Goal: Check status: Check status

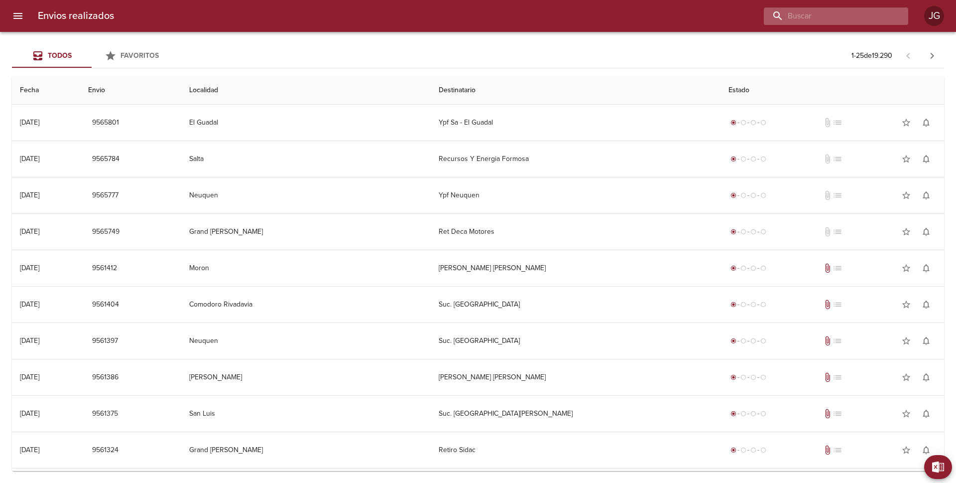
click at [839, 11] on input "buscar" at bounding box center [827, 15] width 127 height 17
paste input "9519715"
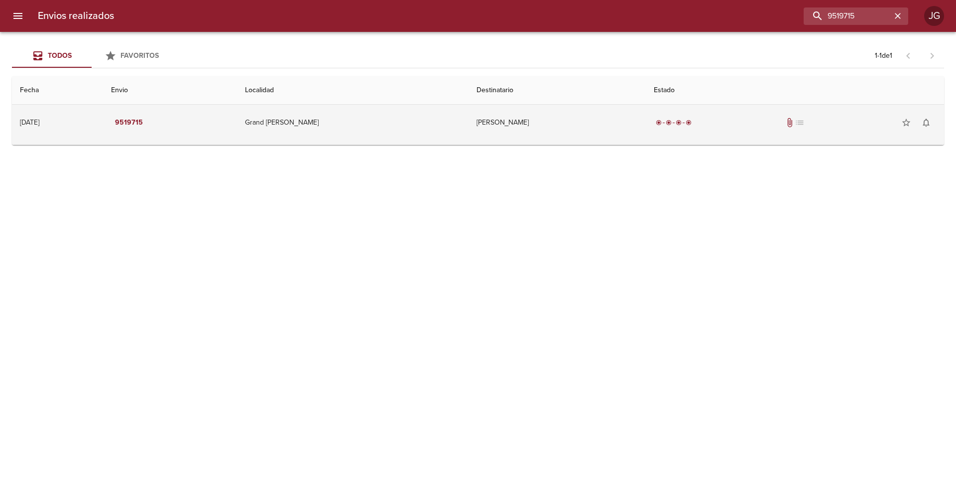
click at [382, 127] on td "Grand [PERSON_NAME]" at bounding box center [353, 123] width 232 height 36
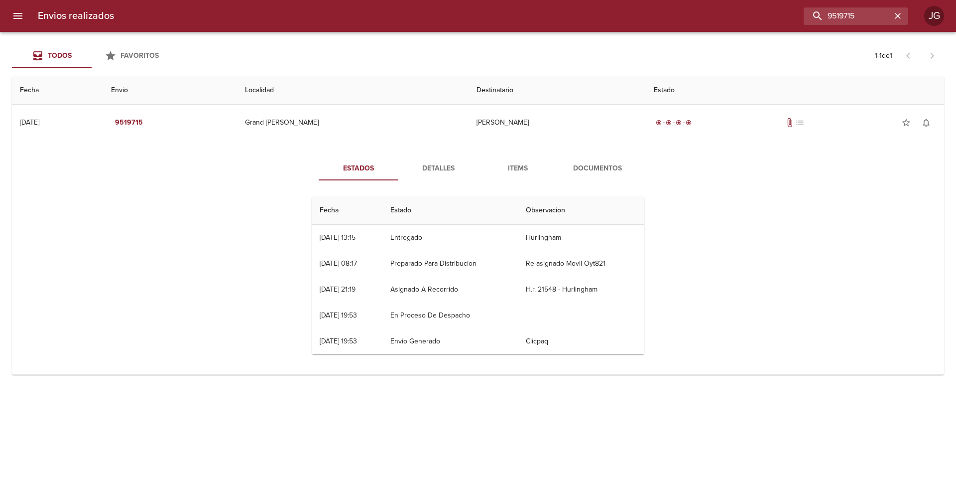
click at [597, 168] on span "Documentos" at bounding box center [598, 168] width 68 height 12
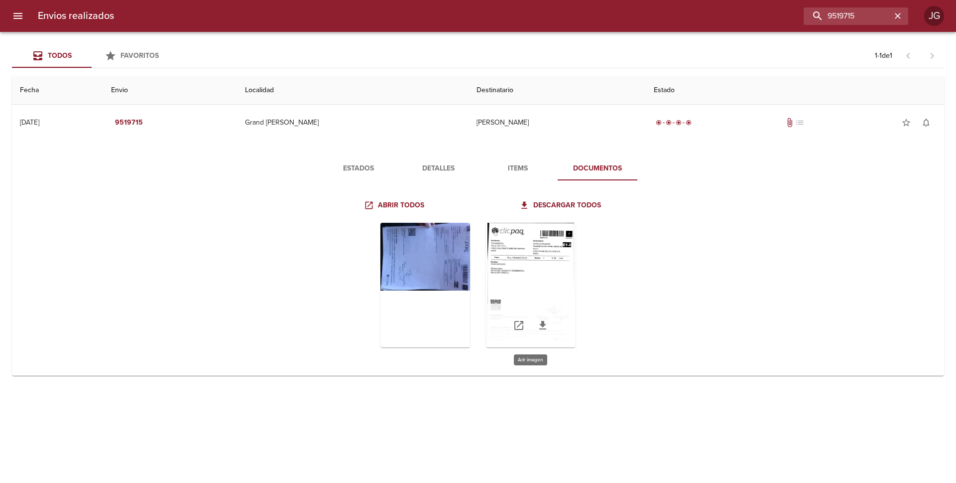
click at [516, 260] on div "Tabla de envíos del cliente" at bounding box center [531, 285] width 90 height 124
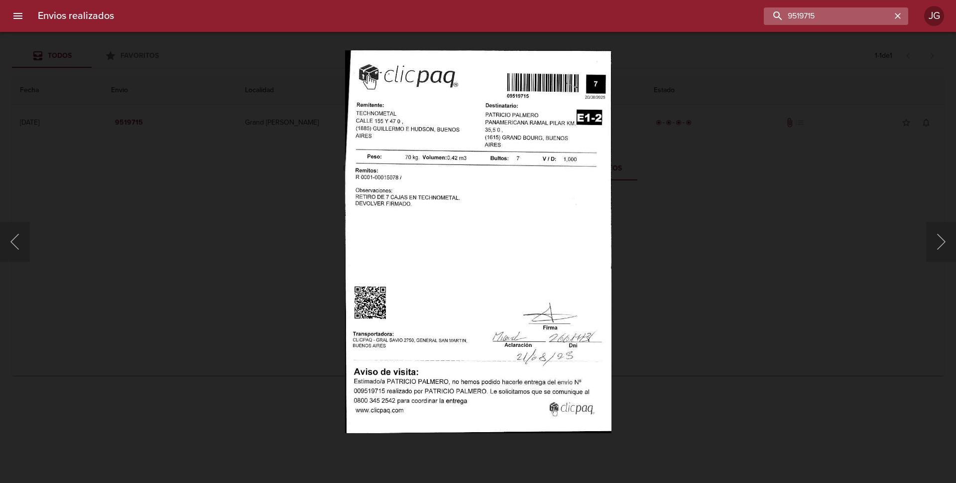
drag, startPoint x: 869, startPoint y: 17, endPoint x: 766, endPoint y: 21, distance: 103.7
click at [766, 21] on input "9519715" at bounding box center [827, 15] width 127 height 17
paste input "44"
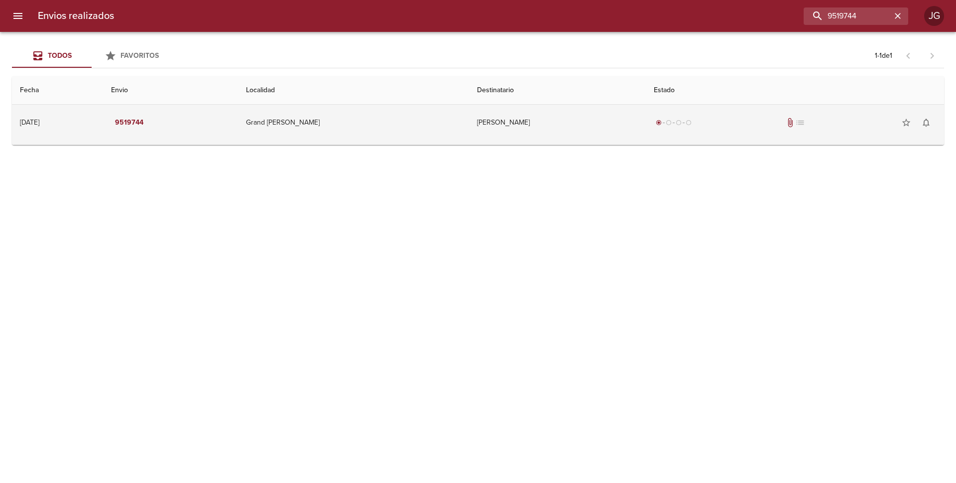
click at [795, 124] on span "list" at bounding box center [800, 123] width 10 height 10
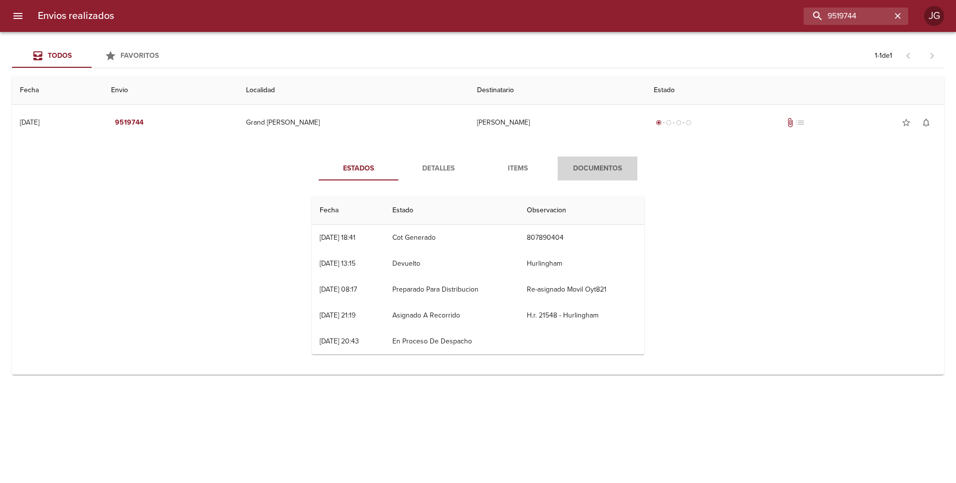
click at [582, 166] on span "Documentos" at bounding box center [598, 168] width 68 height 12
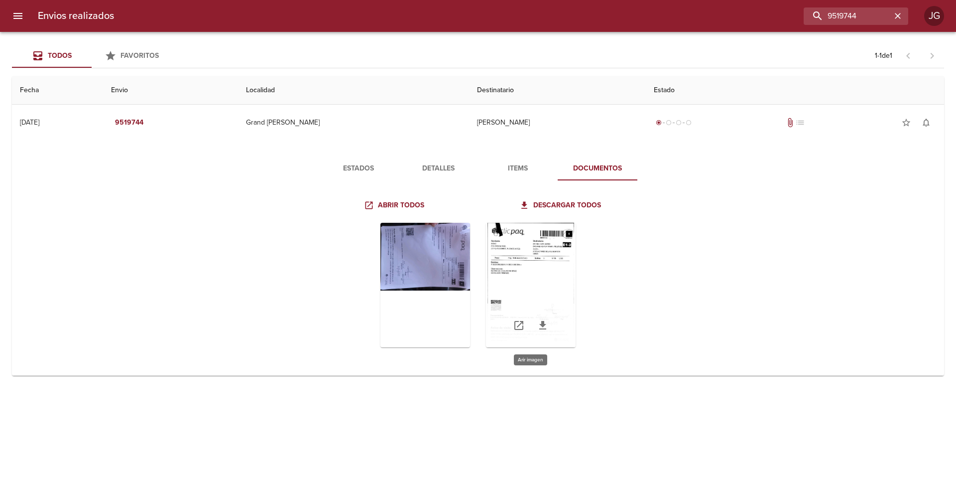
click at [529, 264] on div "Tabla de envíos del cliente" at bounding box center [531, 285] width 90 height 124
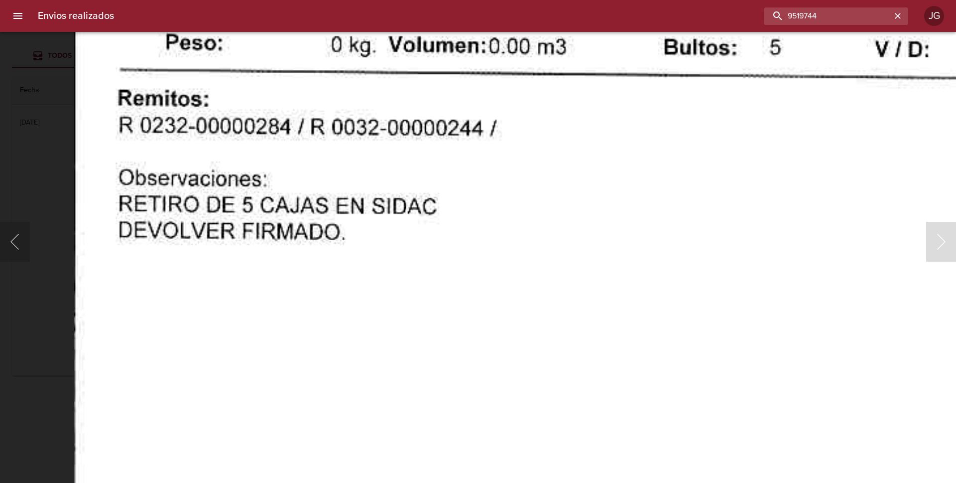
drag, startPoint x: 862, startPoint y: 15, endPoint x: 777, endPoint y: 2, distance: 86.1
click at [777, 2] on div "Envios realizados 9519744 JG" at bounding box center [478, 16] width 956 height 32
paste input "21562"
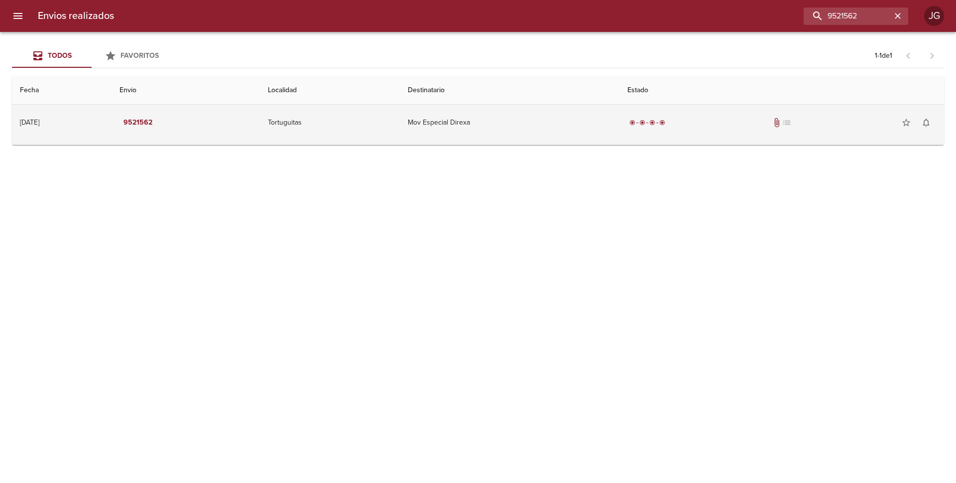
click at [517, 125] on td "Mov Especial Direxa" at bounding box center [510, 123] width 220 height 36
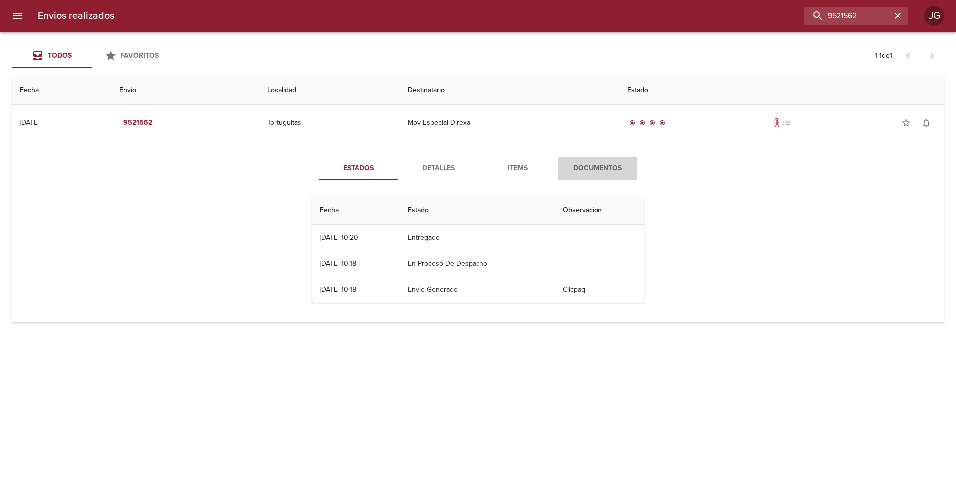
click at [584, 167] on span "Documentos" at bounding box center [598, 168] width 68 height 12
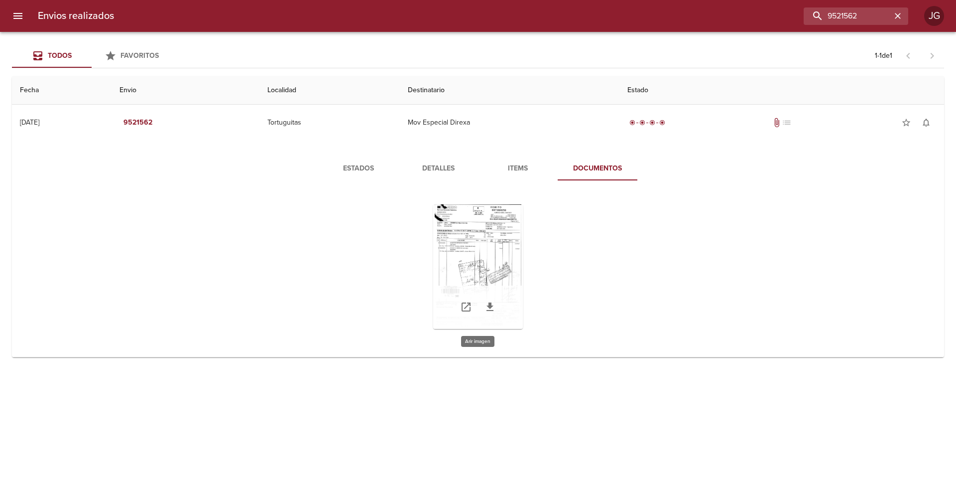
click at [466, 248] on div "Tabla de envíos del cliente" at bounding box center [478, 266] width 90 height 124
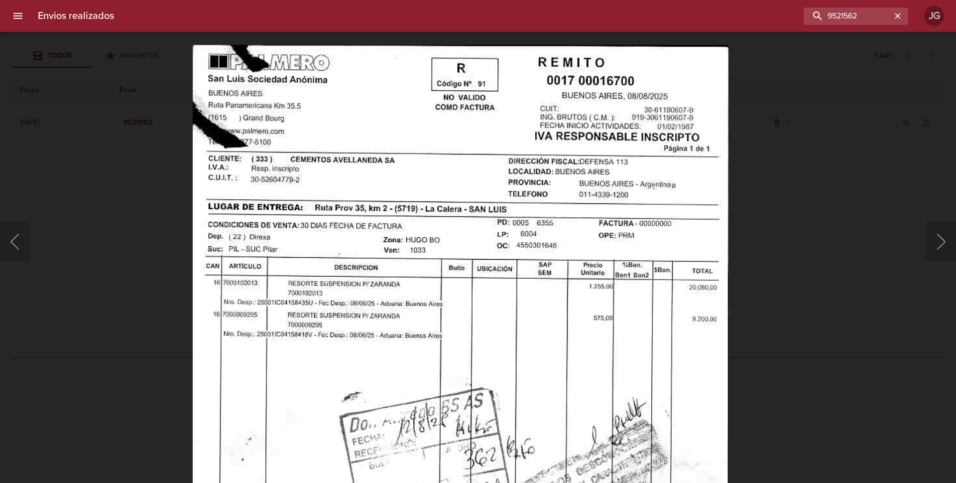
click at [431, 378] on img "Lightbox" at bounding box center [461, 428] width 536 height 769
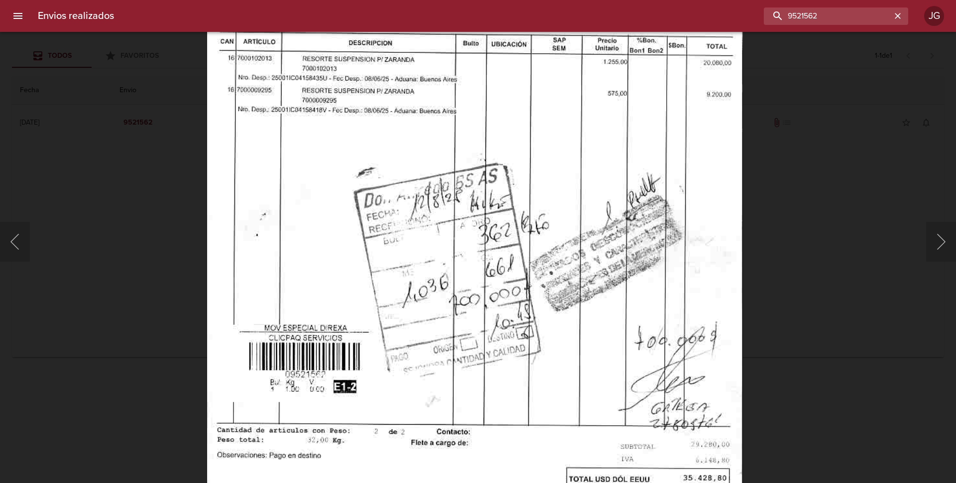
drag, startPoint x: 864, startPoint y: 16, endPoint x: 760, endPoint y: 10, distance: 103.8
click at [760, 10] on div "9521562" at bounding box center [515, 15] width 786 height 17
paste input "2801"
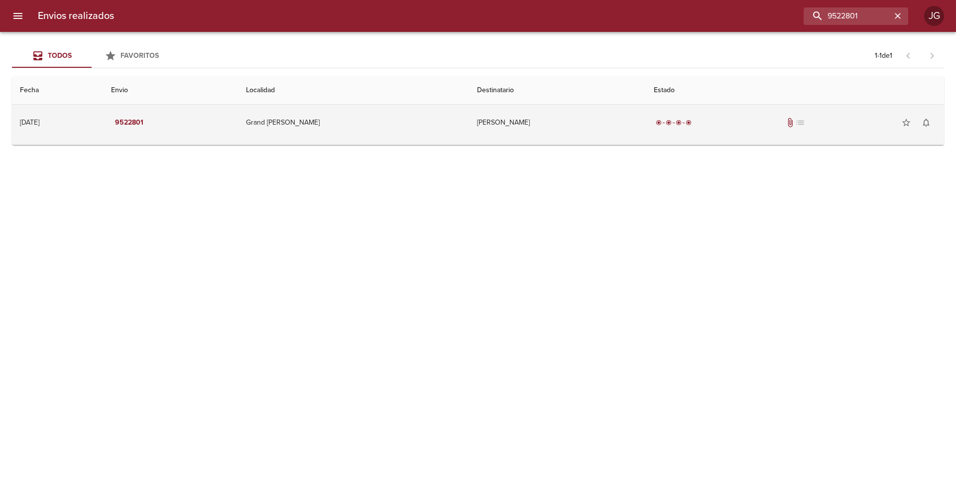
click at [519, 130] on td "[PERSON_NAME]" at bounding box center [557, 123] width 177 height 36
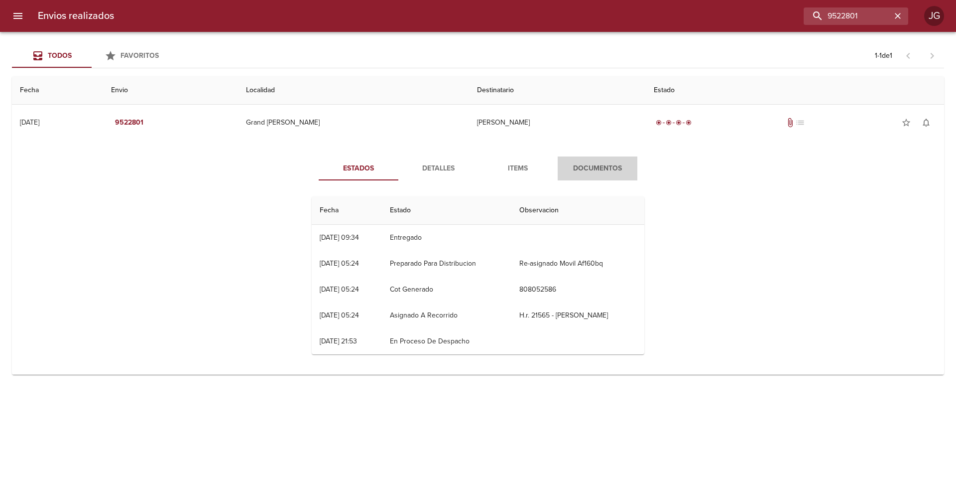
click at [591, 167] on span "Documentos" at bounding box center [598, 168] width 68 height 12
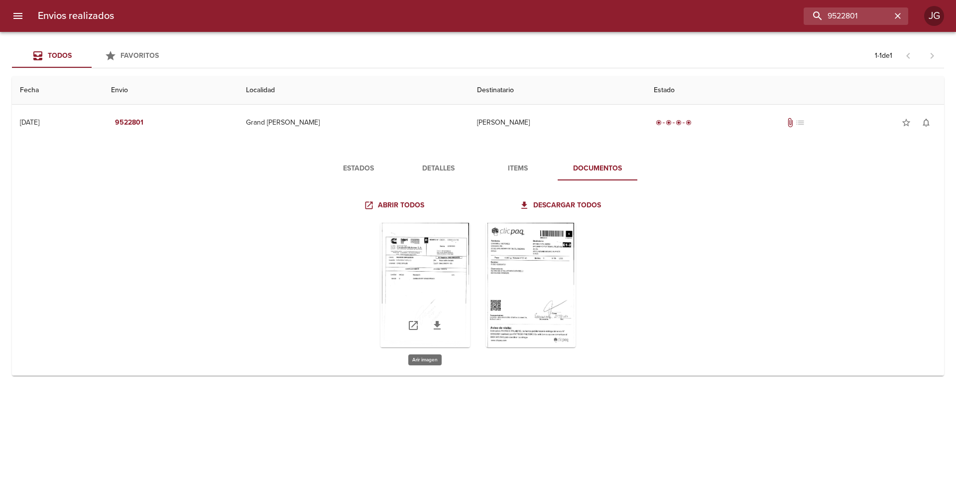
click at [451, 273] on div "Tabla de envíos del cliente" at bounding box center [425, 285] width 90 height 124
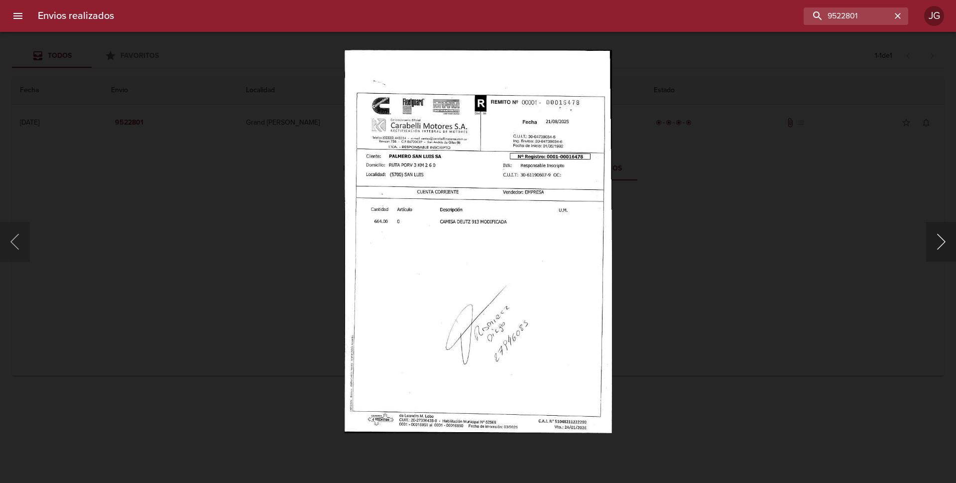
click at [941, 238] on button "Siguiente" at bounding box center [941, 242] width 30 height 40
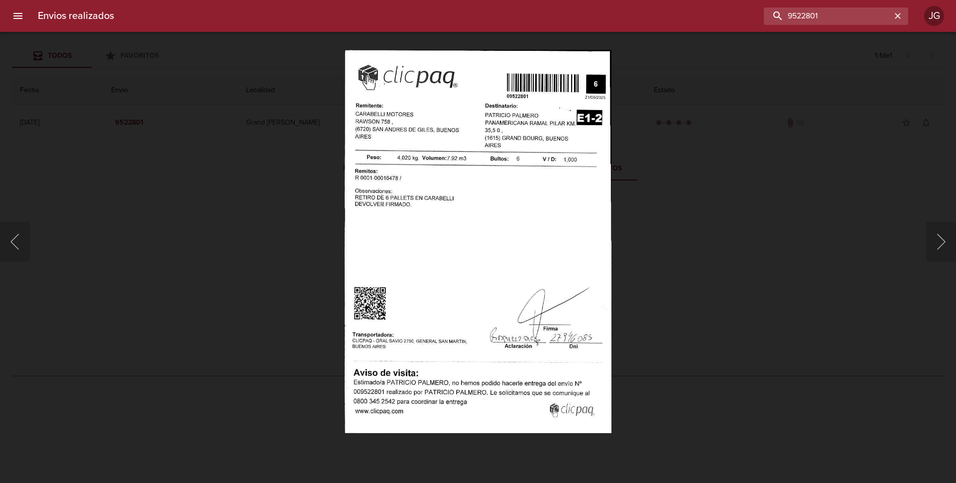
drag, startPoint x: 867, startPoint y: 10, endPoint x: 728, endPoint y: 14, distance: 139.5
click at [728, 14] on div "9522801" at bounding box center [515, 15] width 786 height 17
paste input "5328"
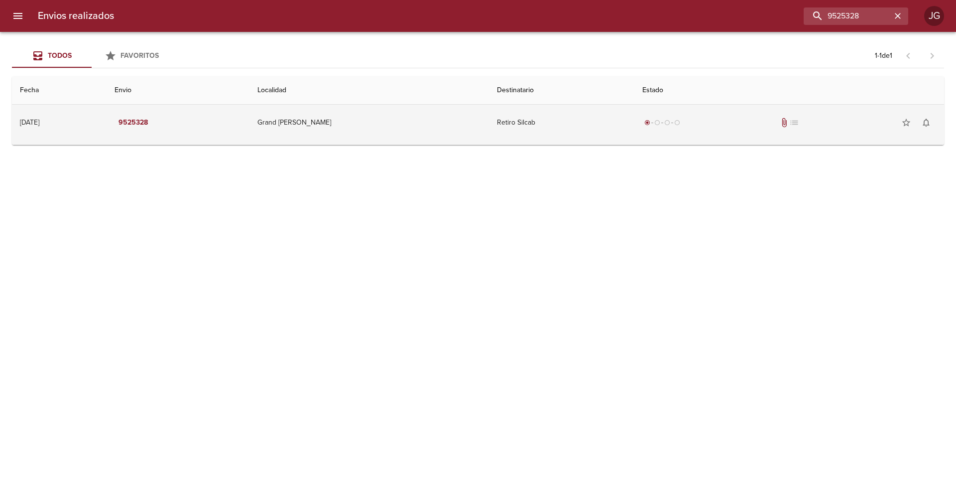
click at [446, 120] on td "Grand [PERSON_NAME]" at bounding box center [369, 123] width 240 height 36
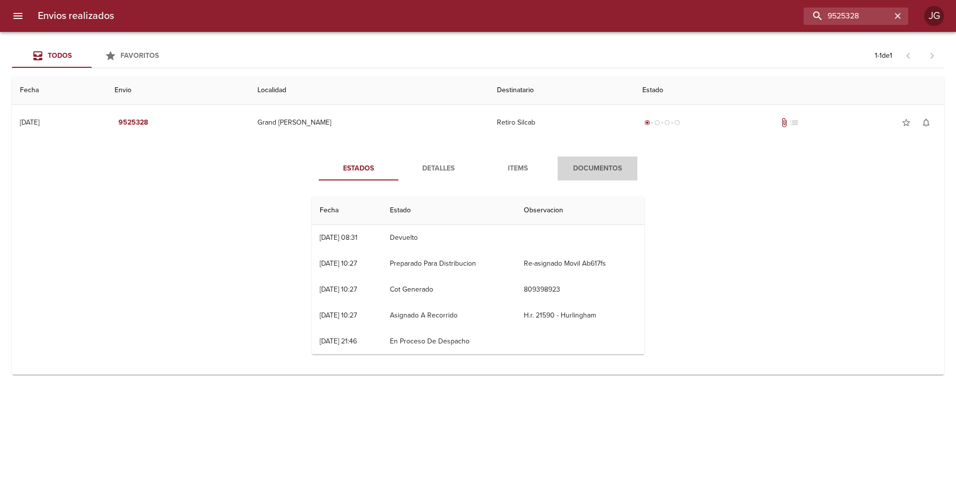
click at [598, 170] on span "Documentos" at bounding box center [598, 168] width 68 height 12
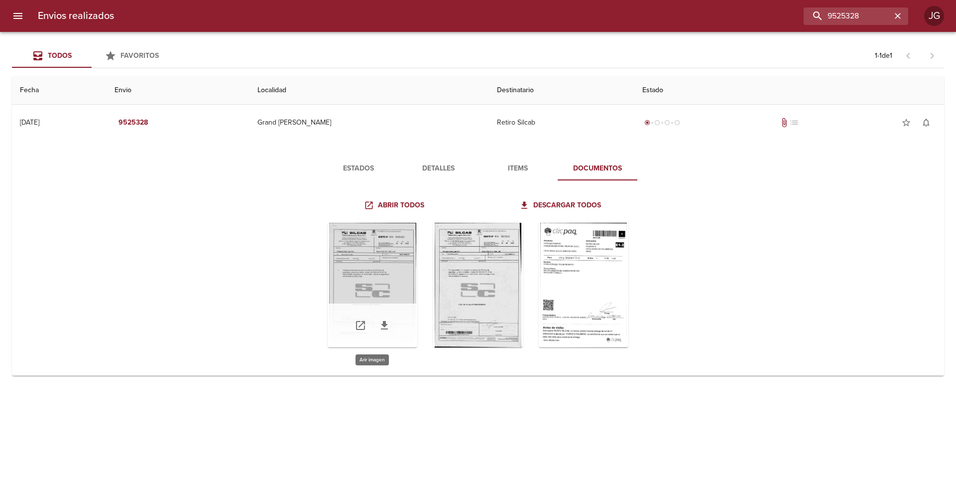
click at [388, 271] on div "Tabla de envíos del cliente" at bounding box center [373, 285] width 90 height 124
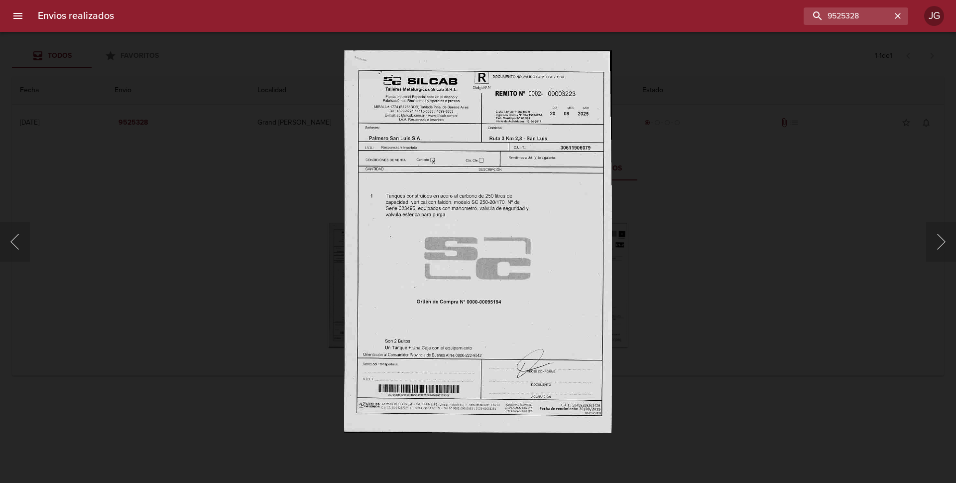
click at [176, 181] on div "Lightbox" at bounding box center [478, 241] width 956 height 483
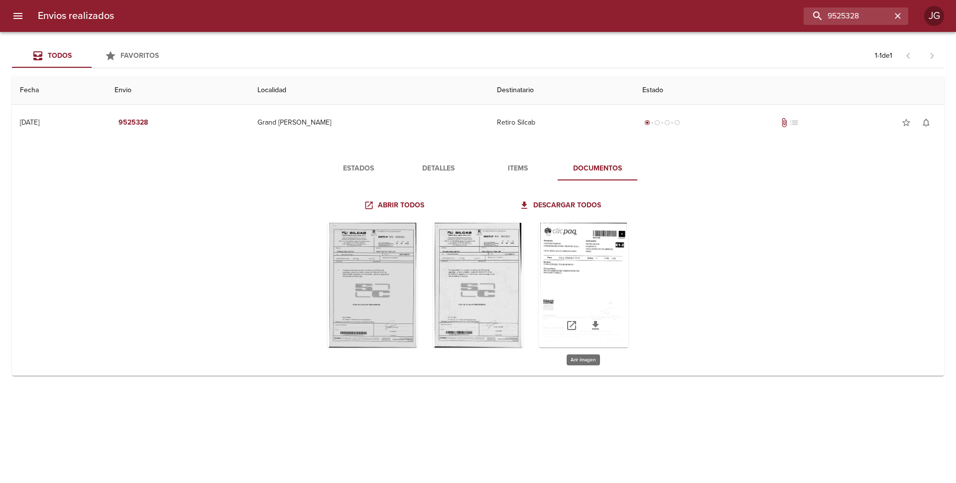
click at [557, 270] on div "Tabla de envíos del cliente" at bounding box center [584, 285] width 90 height 124
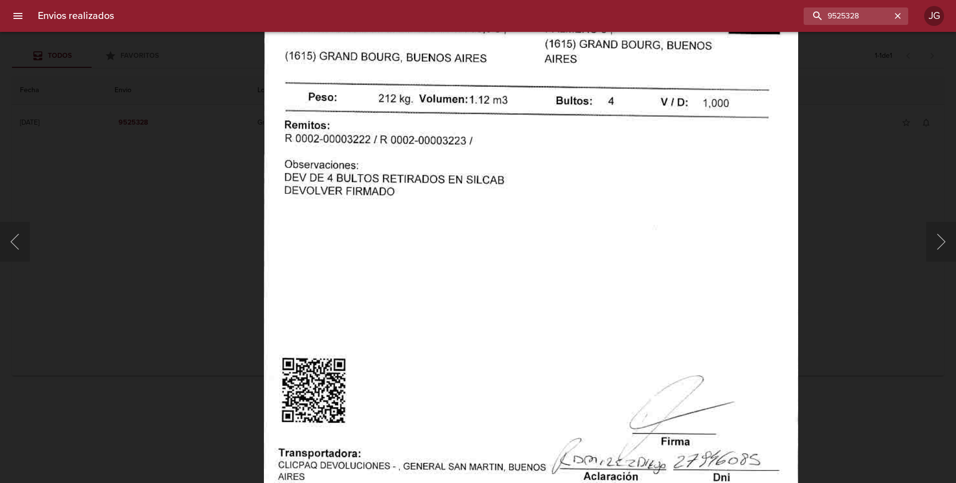
click at [9, 246] on div at bounding box center [5, 241] width 10 height 483
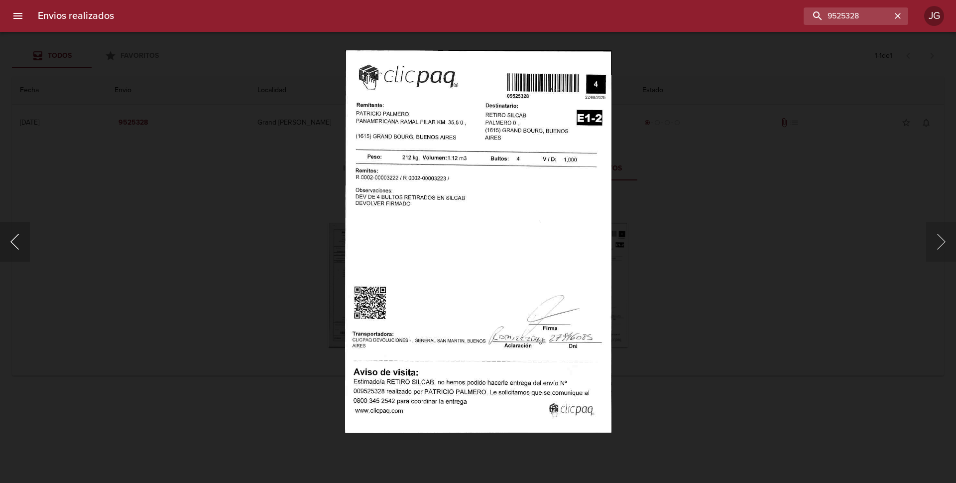
click at [14, 239] on button "Anterior" at bounding box center [15, 242] width 30 height 40
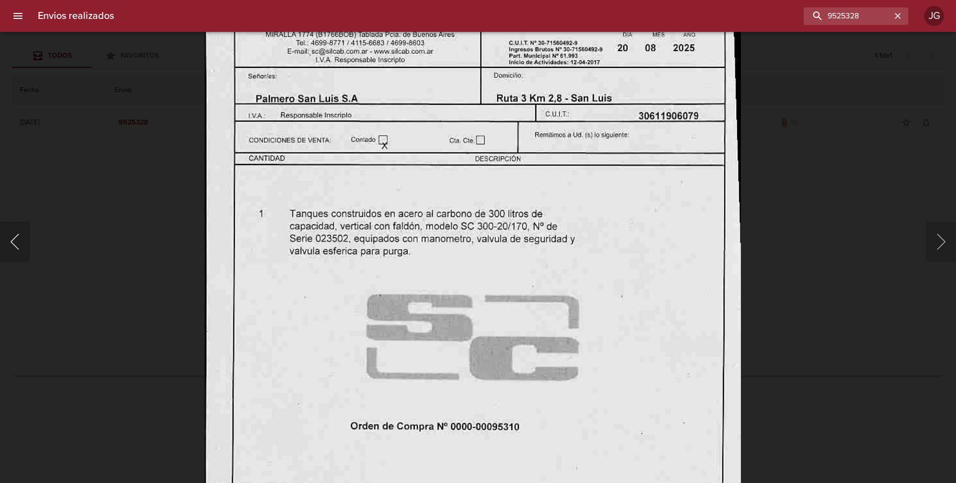
click at [15, 242] on button "Anterior" at bounding box center [15, 242] width 30 height 40
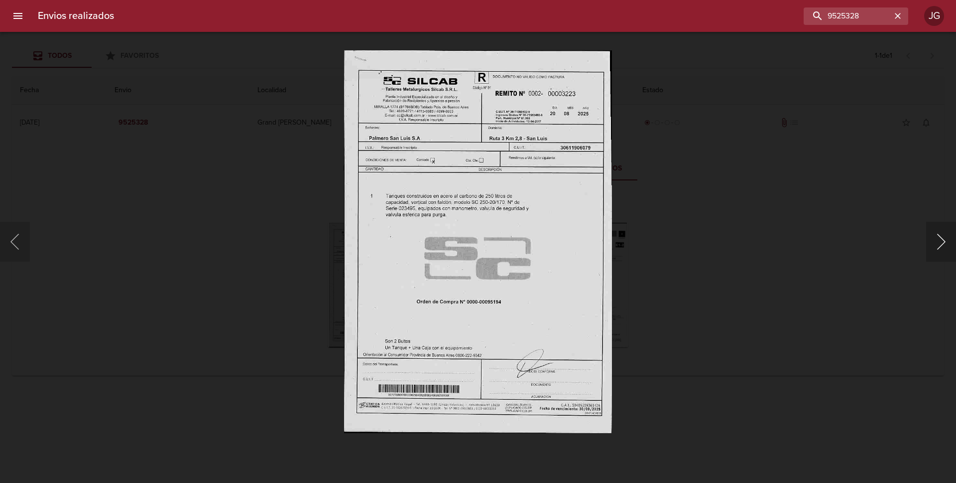
click at [937, 241] on button "Siguiente" at bounding box center [941, 242] width 30 height 40
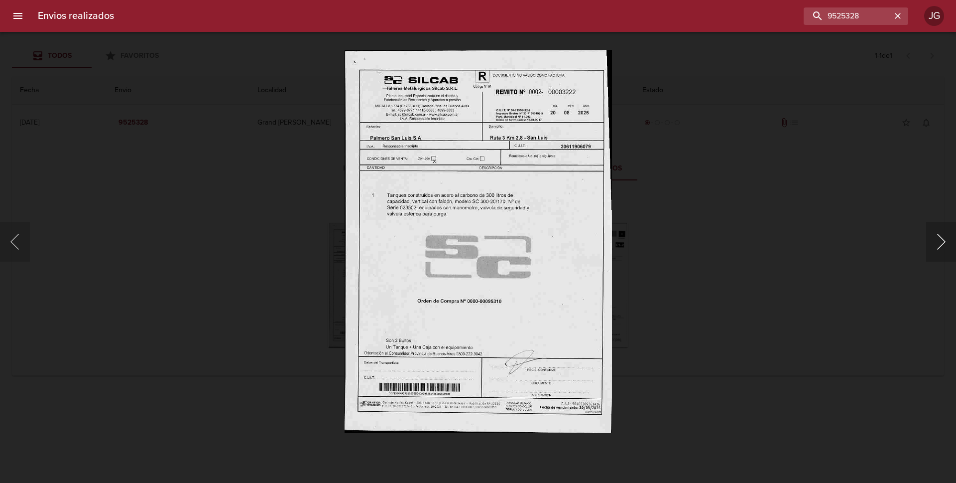
click at [936, 243] on button "Siguiente" at bounding box center [941, 242] width 30 height 40
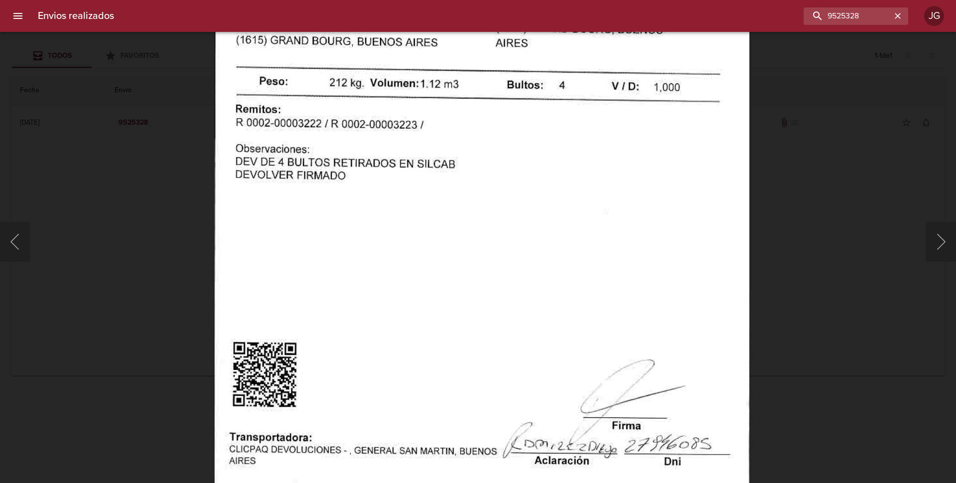
click at [414, 283] on img "Lightbox" at bounding box center [482, 251] width 535 height 769
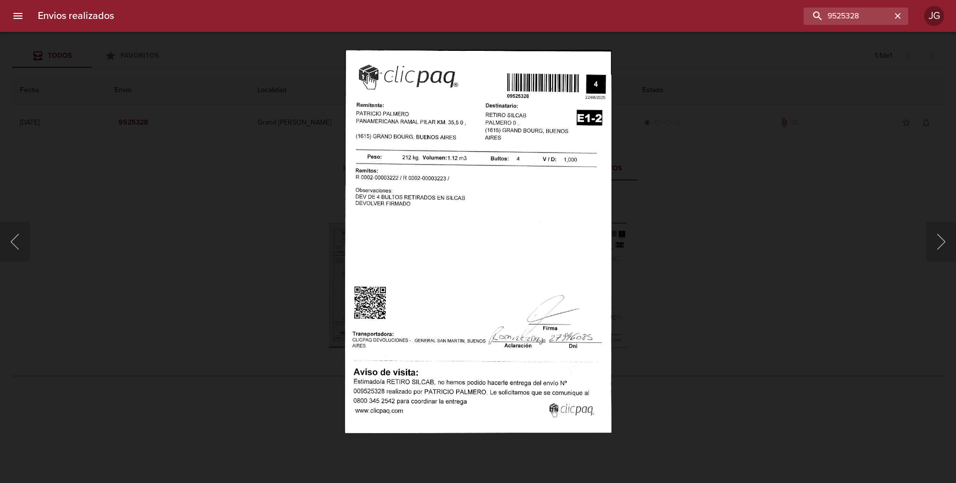
click at [6, 247] on div at bounding box center [5, 241] width 10 height 483
click at [15, 242] on button "Anterior" at bounding box center [15, 242] width 30 height 40
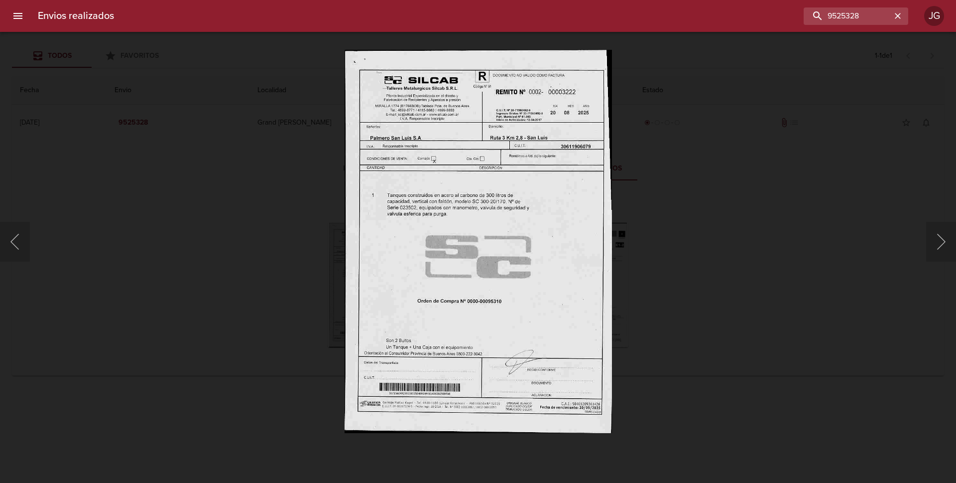
click at [9, 239] on div at bounding box center [5, 241] width 10 height 483
click at [17, 238] on button "Anterior" at bounding box center [15, 242] width 30 height 40
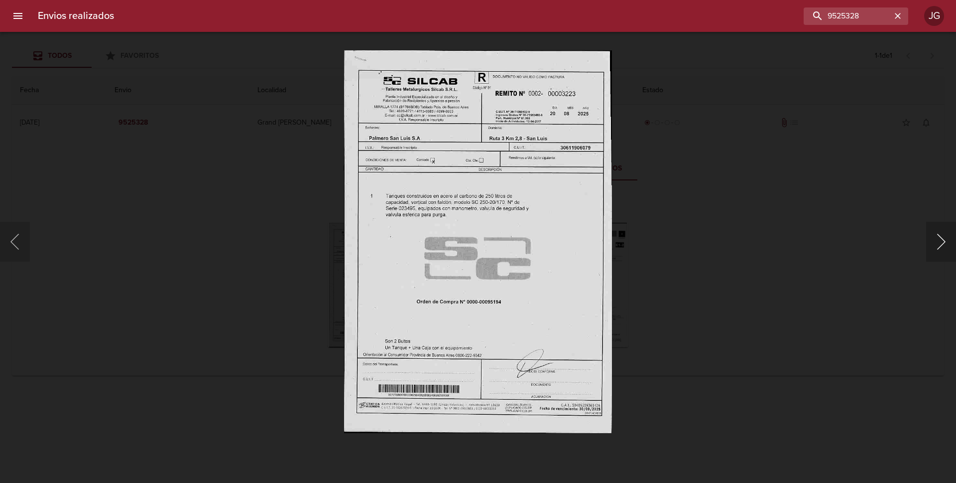
click at [939, 239] on button "Siguiente" at bounding box center [941, 242] width 30 height 40
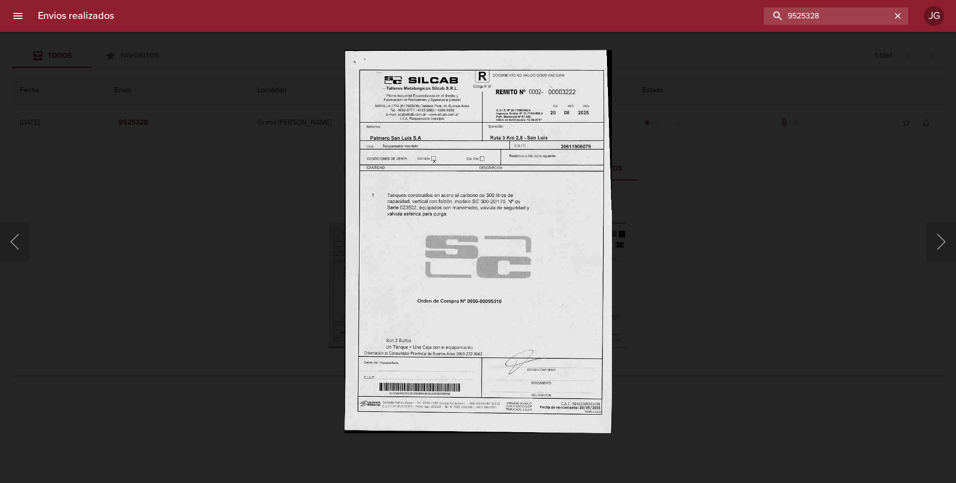
drag, startPoint x: 866, startPoint y: 10, endPoint x: 736, endPoint y: 0, distance: 130.4
click at [736, 0] on div "Envios realizados 9525328 JG" at bounding box center [478, 16] width 956 height 32
paste input "9593"
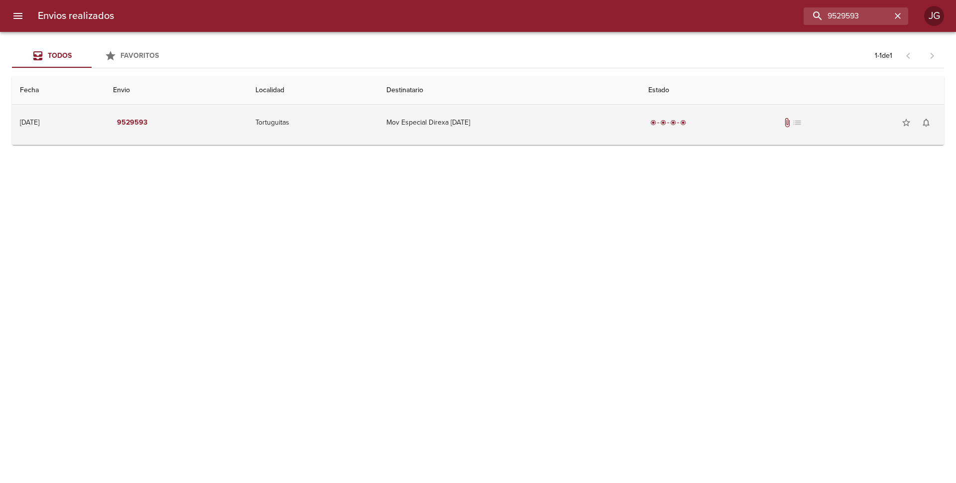
click at [434, 124] on td "Mov Especial Direxa [DATE]" at bounding box center [509, 123] width 262 height 36
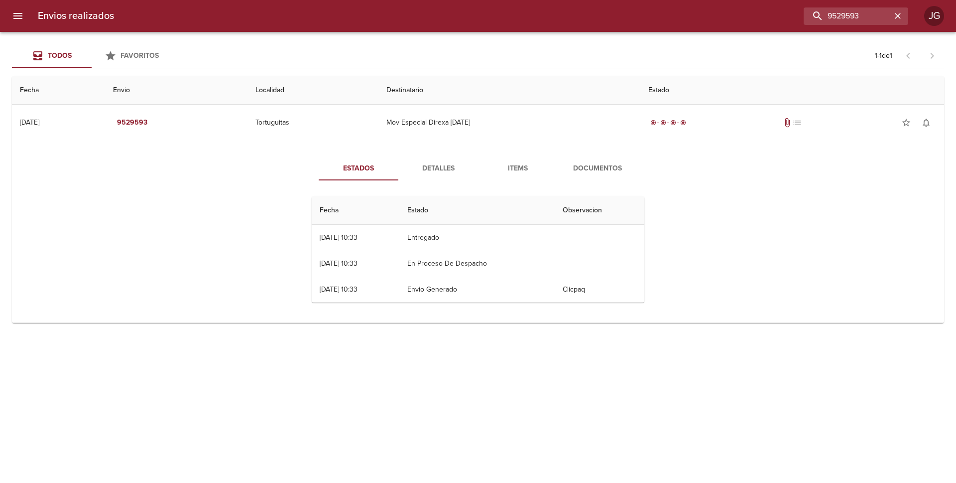
click at [589, 172] on span "Documentos" at bounding box center [598, 168] width 68 height 12
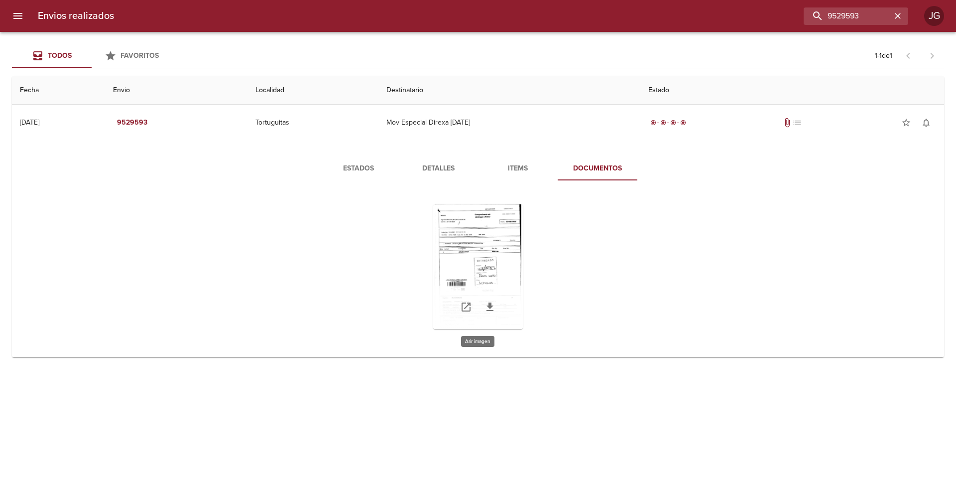
click at [473, 251] on div "Tabla de envíos del cliente" at bounding box center [478, 266] width 90 height 124
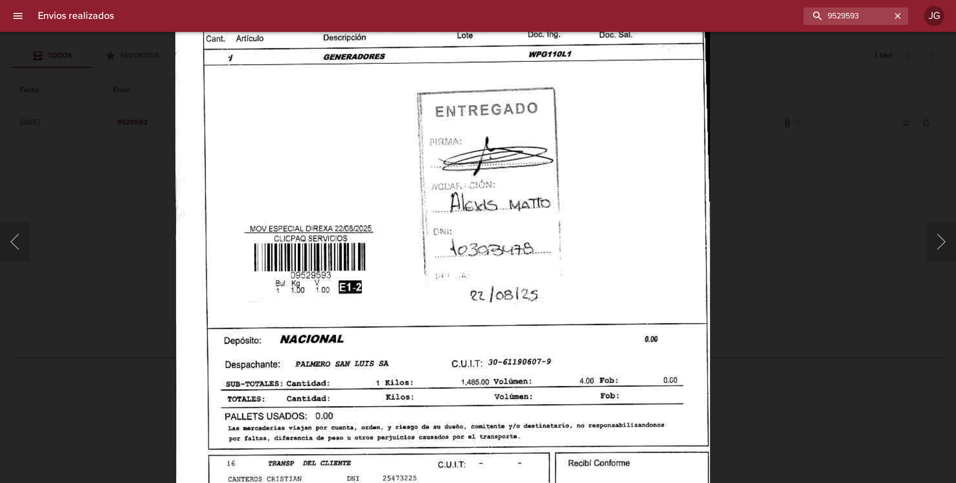
click at [362, 295] on img "Lightbox" at bounding box center [442, 147] width 535 height 769
drag, startPoint x: 826, startPoint y: 15, endPoint x: 749, endPoint y: -2, distance: 78.5
click at [749, 0] on html "Envios realizados 9529593 JG Todos Favoritos 1 - 1 de 1 Fecha Envio Localidad D…" at bounding box center [478, 0] width 956 height 0
paste input "37831"
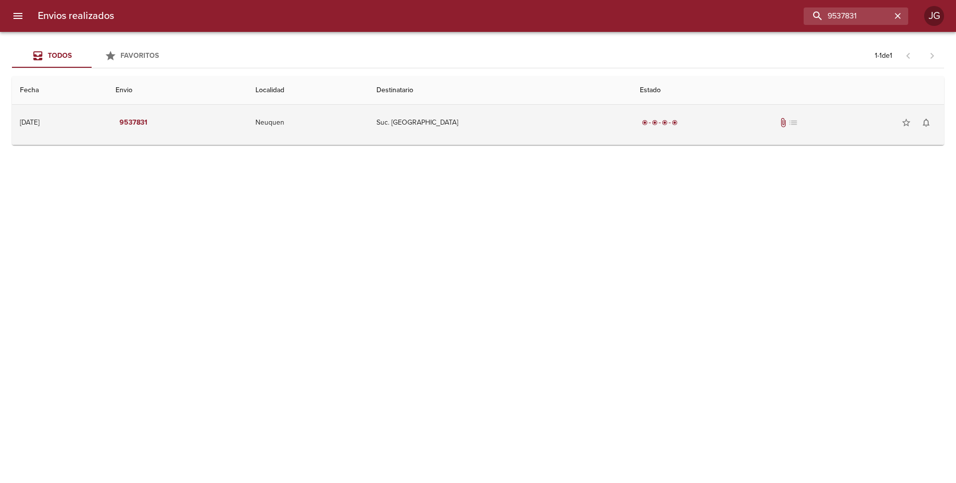
click at [547, 127] on td "Suc. [GEOGRAPHIC_DATA]" at bounding box center [500, 123] width 263 height 36
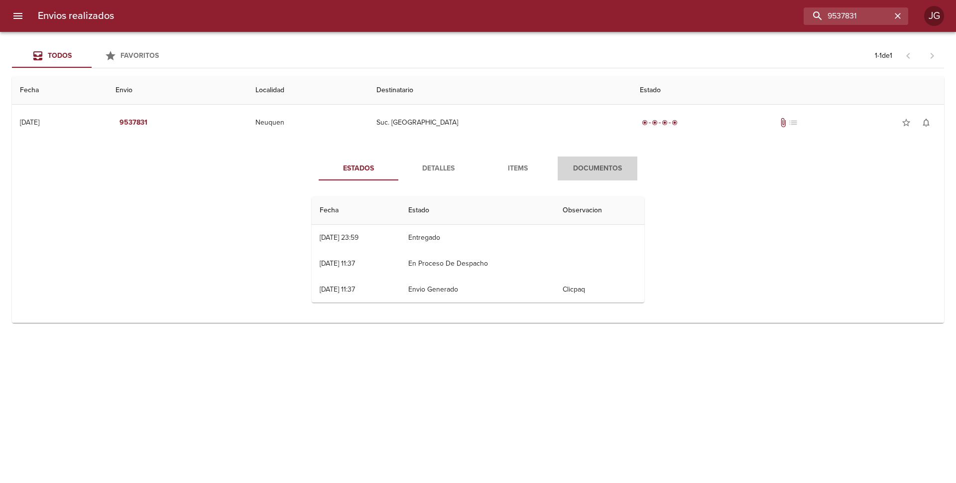
click at [582, 166] on span "Documentos" at bounding box center [598, 168] width 68 height 12
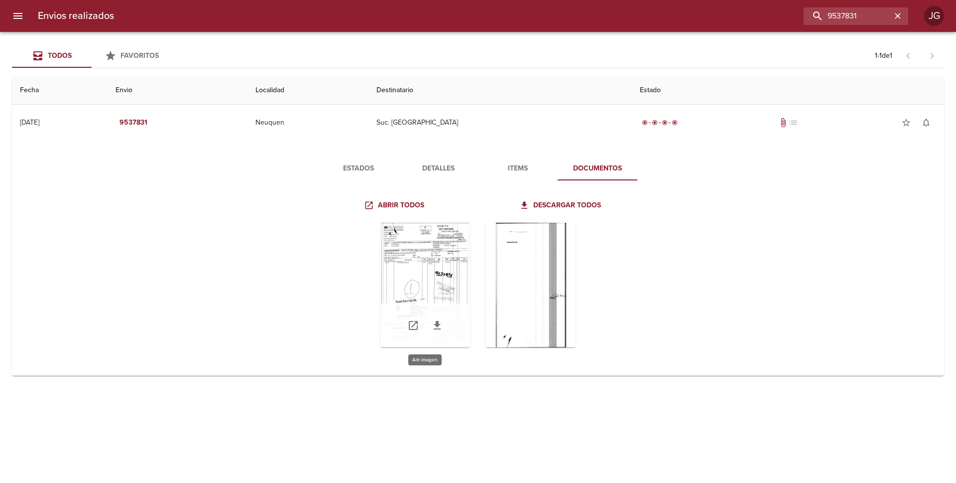
click at [418, 274] on div "Tabla de envíos del cliente" at bounding box center [425, 285] width 90 height 124
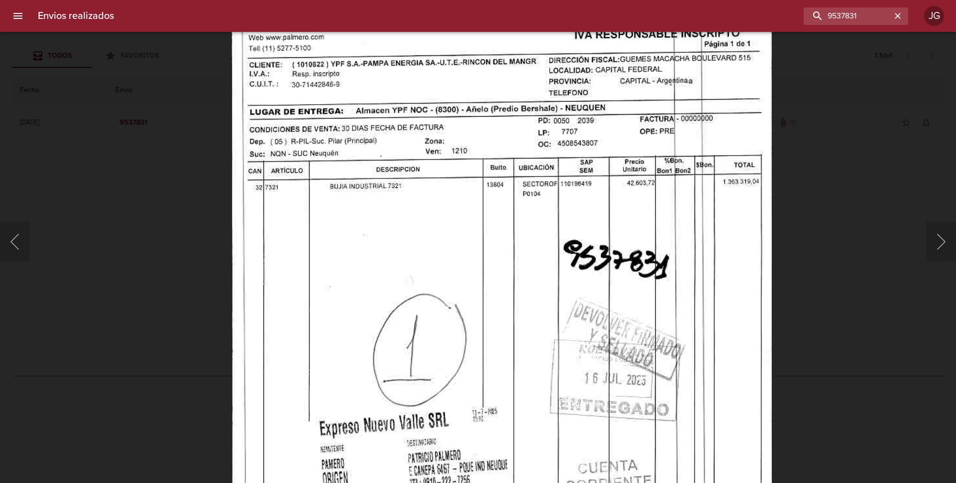
click at [390, 234] on img "Lightbox" at bounding box center [502, 325] width 541 height 769
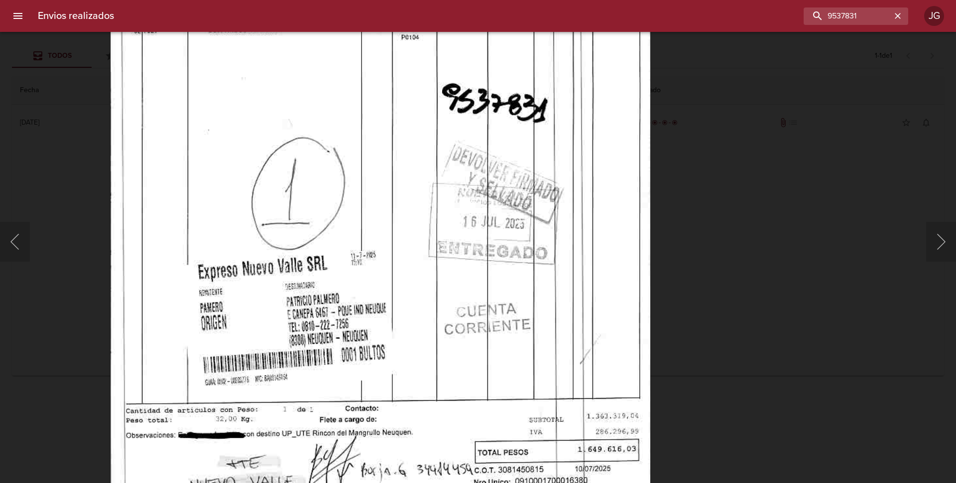
click at [370, 128] on img "Lightbox" at bounding box center [380, 168] width 541 height 769
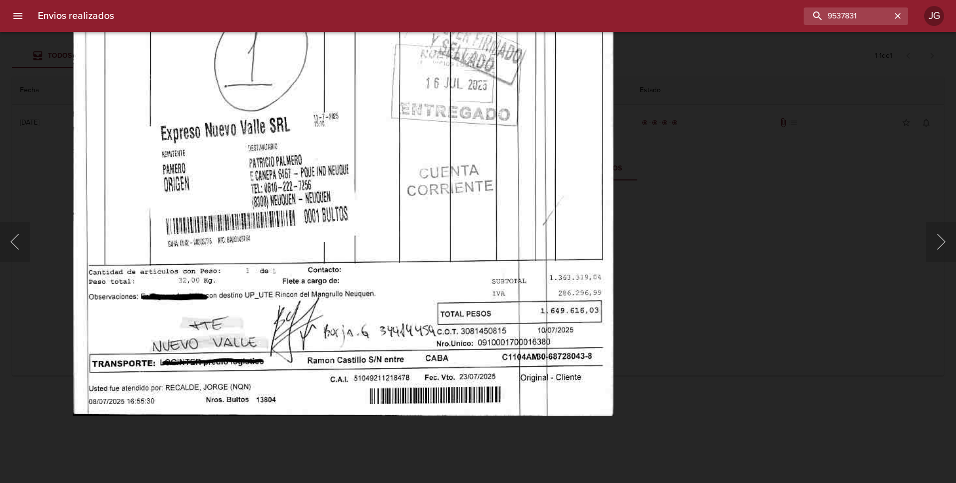
click at [458, 251] on img "Lightbox" at bounding box center [343, 30] width 541 height 769
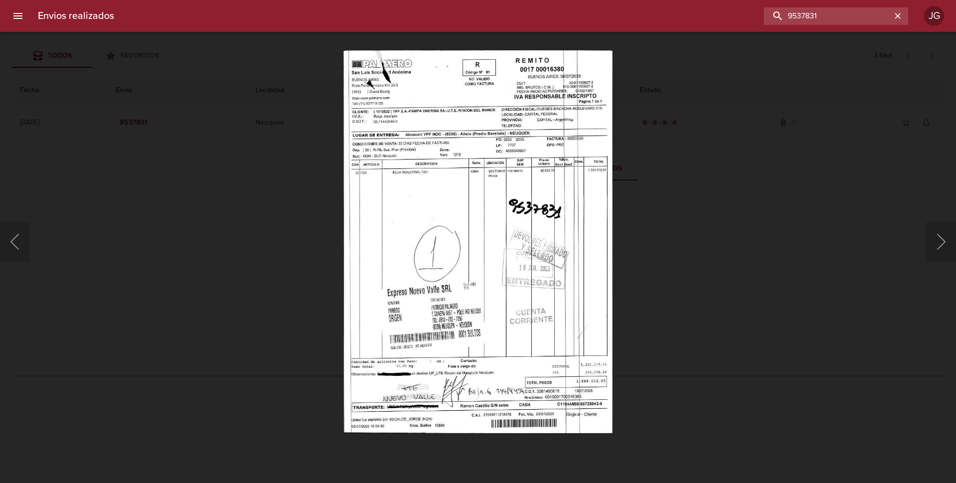
drag, startPoint x: 865, startPoint y: 14, endPoint x: 770, endPoint y: 5, distance: 95.0
click at [770, 5] on div "Envios realizados 9537831 JG" at bounding box center [478, 16] width 956 height 32
paste input "8445"
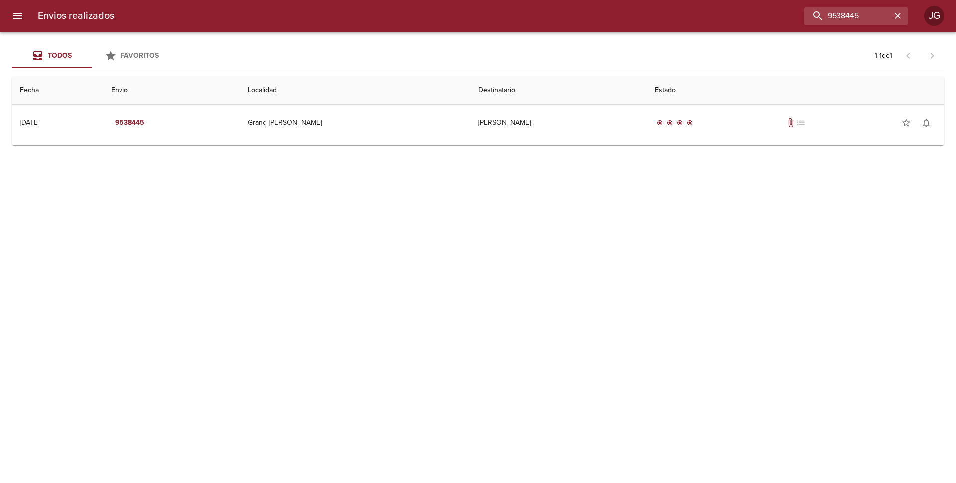
click at [469, 142] on td "Guia : 9538445" at bounding box center [478, 142] width 932 height 4
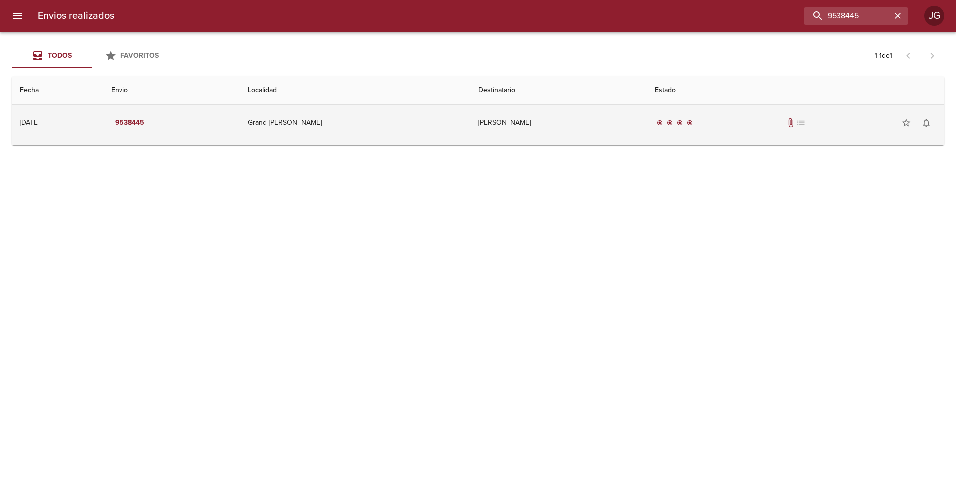
click at [485, 125] on td "[PERSON_NAME]" at bounding box center [559, 123] width 177 height 36
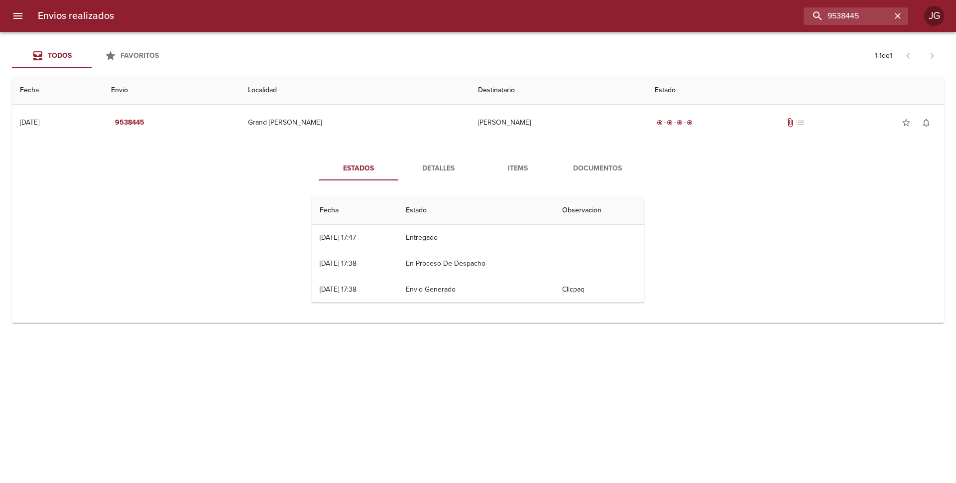
click at [599, 167] on span "Documentos" at bounding box center [598, 168] width 68 height 12
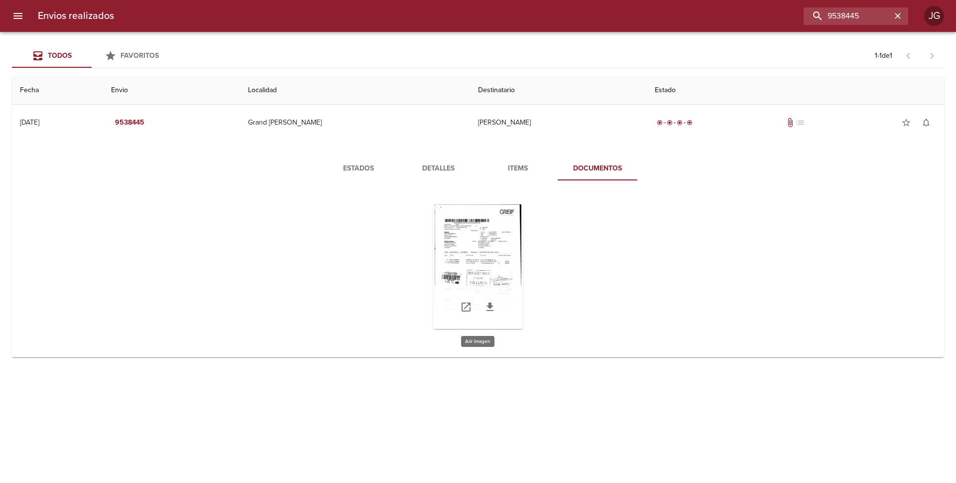
click at [482, 247] on div "Tabla de envíos del cliente" at bounding box center [478, 266] width 90 height 124
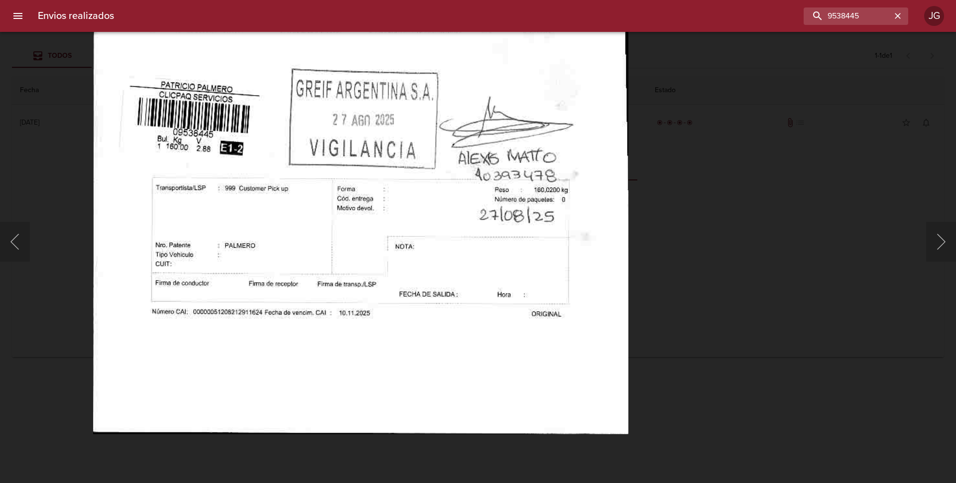
click at [510, 183] on img "Lightbox" at bounding box center [361, 48] width 536 height 769
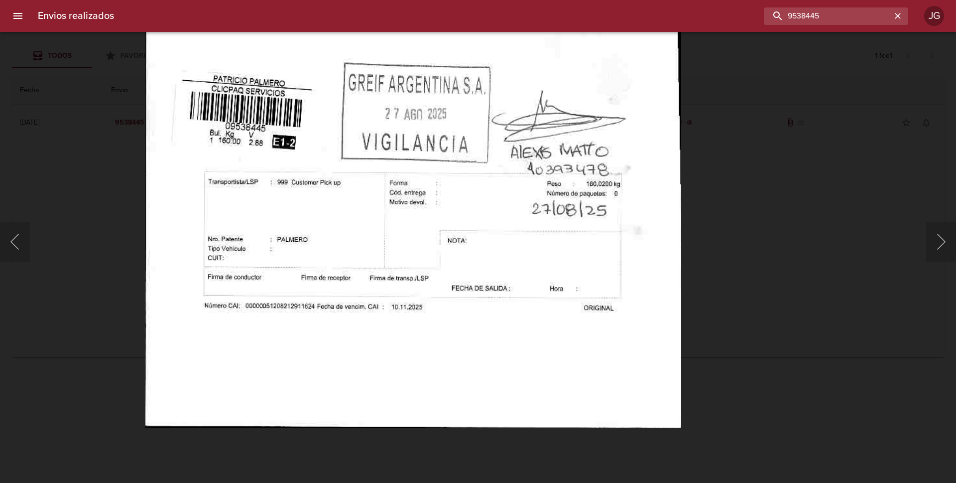
drag, startPoint x: 872, startPoint y: 12, endPoint x: 760, endPoint y: 8, distance: 112.6
click at [760, 8] on div "9538445" at bounding box center [515, 15] width 786 height 17
paste input "42464"
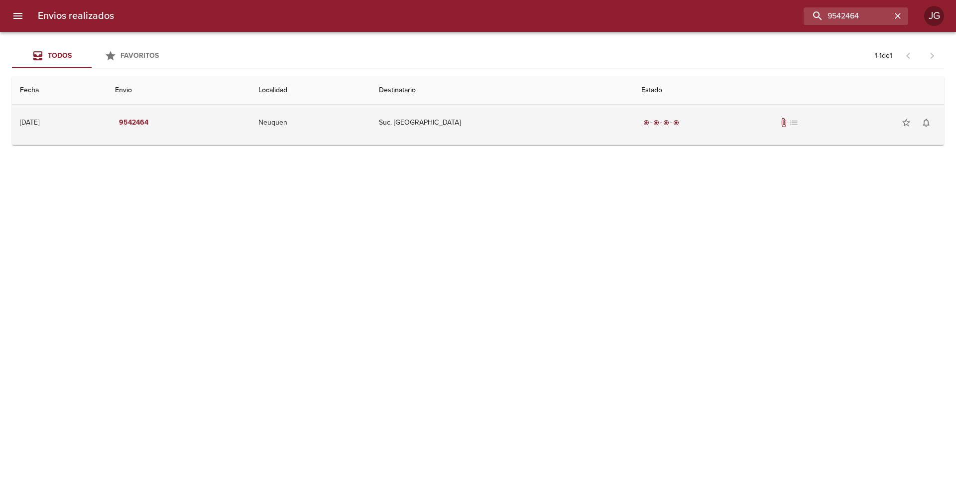
click at [570, 126] on td "Suc. [GEOGRAPHIC_DATA]" at bounding box center [502, 123] width 262 height 36
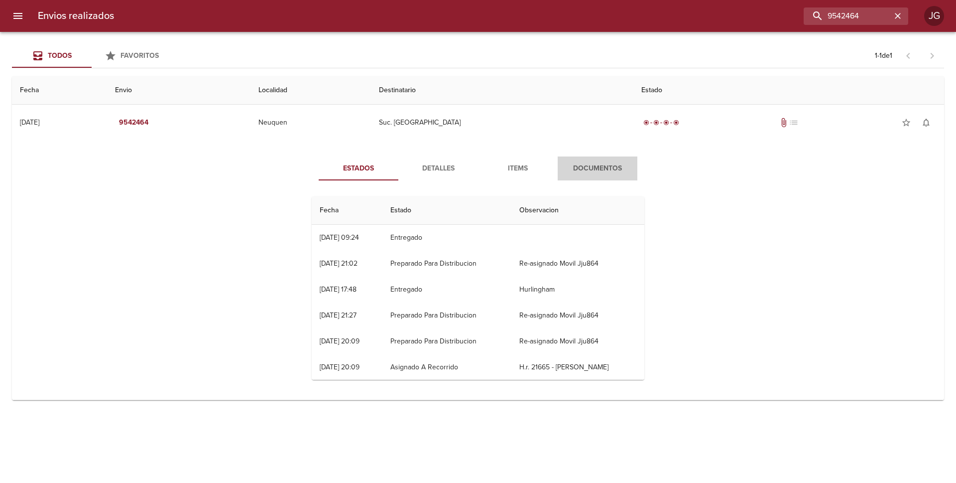
click at [581, 166] on span "Documentos" at bounding box center [598, 168] width 68 height 12
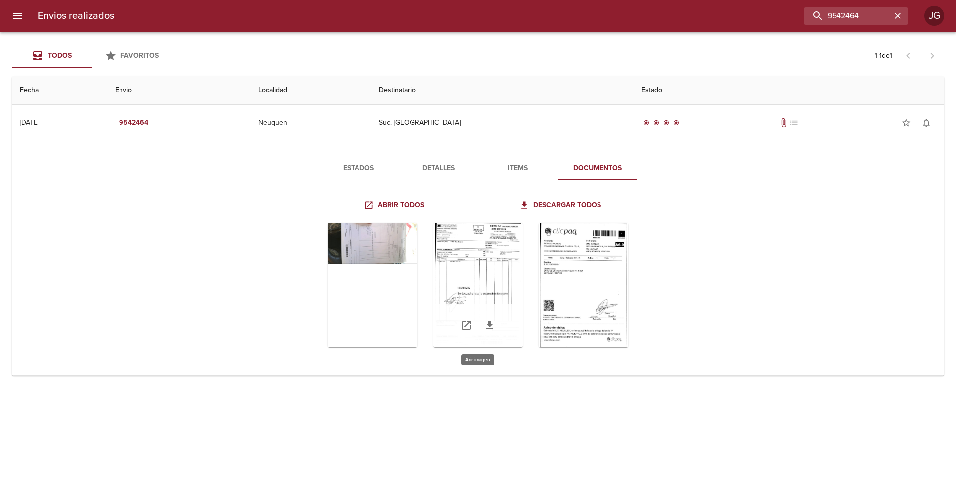
click at [471, 265] on div "Tabla de envíos del cliente" at bounding box center [478, 285] width 90 height 124
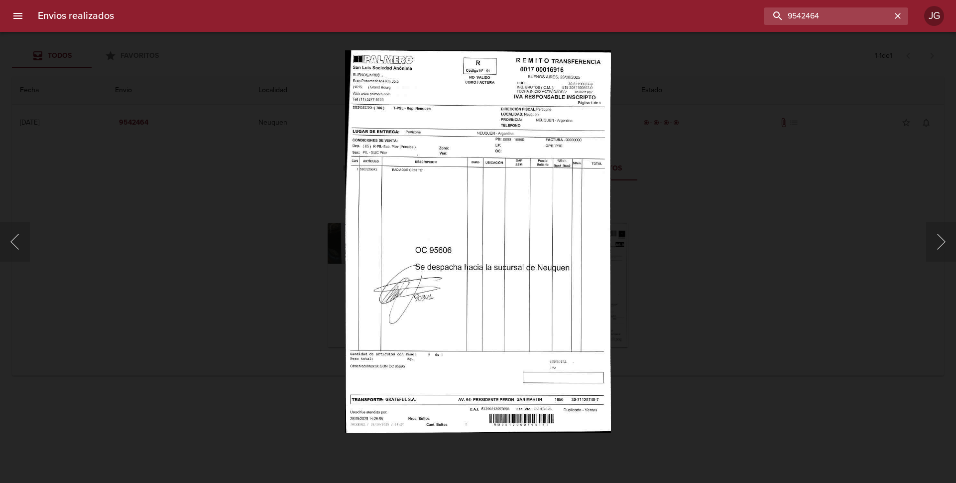
drag, startPoint x: 866, startPoint y: 12, endPoint x: 716, endPoint y: 9, distance: 149.4
click at [716, 9] on div "9542464" at bounding box center [515, 15] width 786 height 17
click at [839, 17] on input "16698" at bounding box center [827, 15] width 127 height 17
type input "16698"
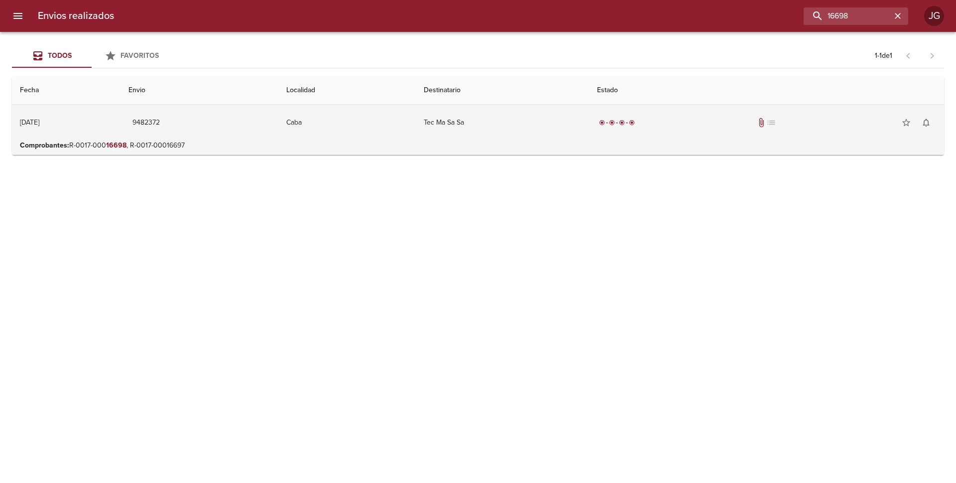
click at [467, 133] on td "Tec Ma Sa Sa" at bounding box center [502, 123] width 173 height 36
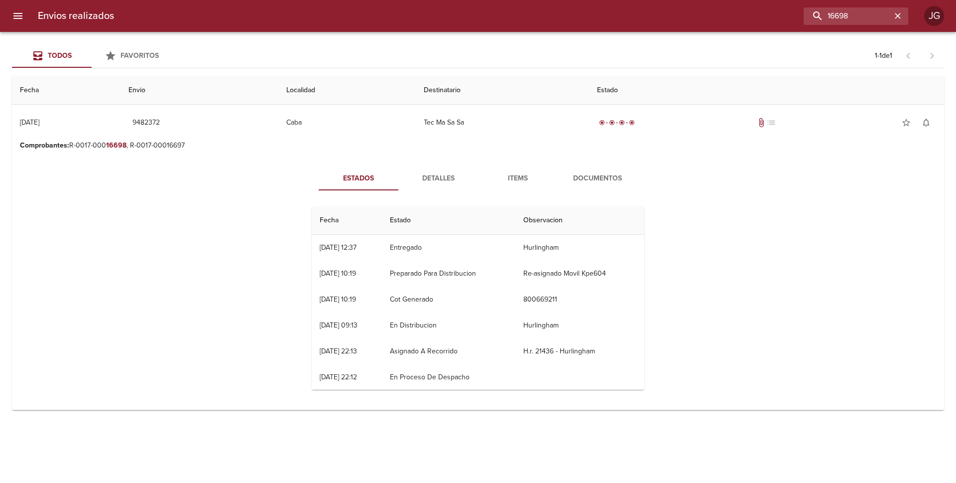
click at [581, 179] on span "Documentos" at bounding box center [598, 178] width 68 height 12
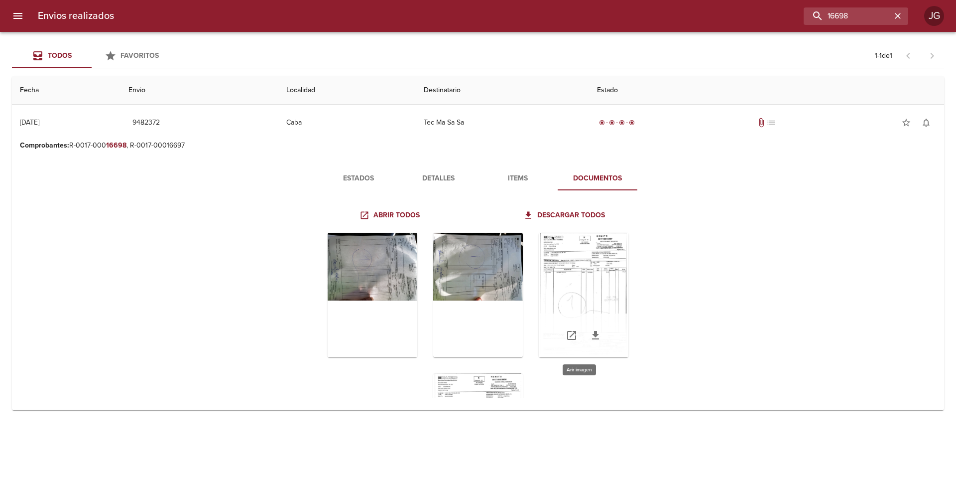
click at [593, 265] on div "Tabla de envíos del cliente" at bounding box center [584, 295] width 90 height 124
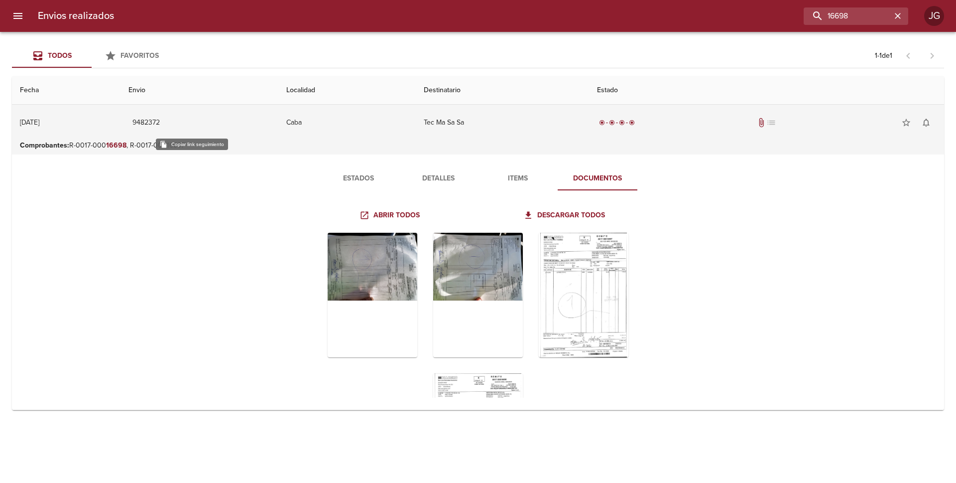
drag, startPoint x: 211, startPoint y: 121, endPoint x: 186, endPoint y: 122, distance: 24.9
click at [186, 122] on td "9482372" at bounding box center [200, 123] width 158 height 36
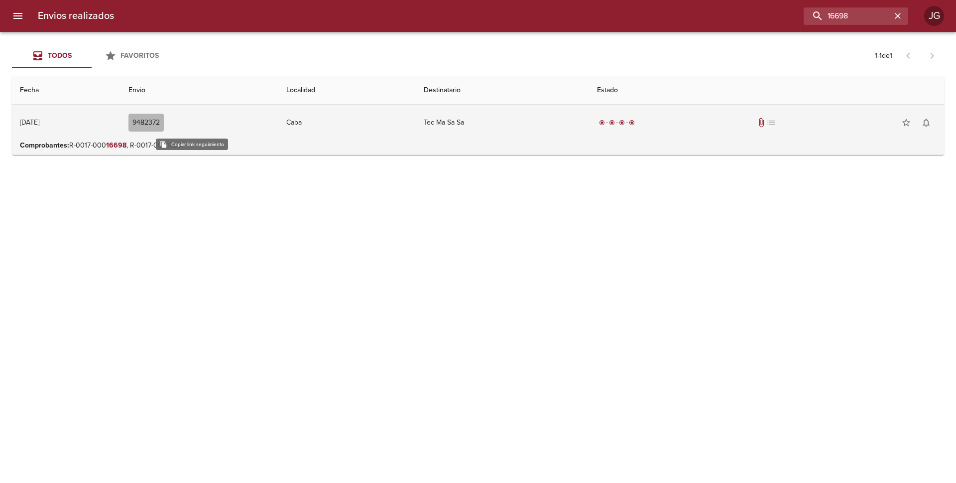
click at [160, 124] on span "9482372" at bounding box center [145, 123] width 27 height 12
